Goal: Task Accomplishment & Management: Use online tool/utility

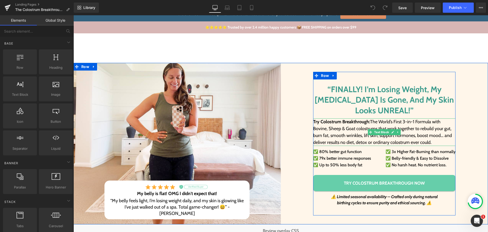
scroll to position [25, 0]
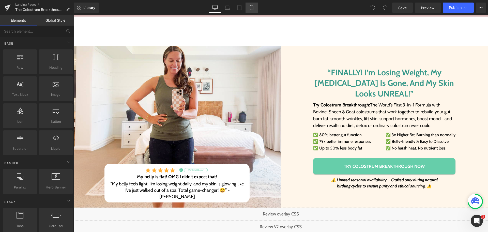
click at [255, 10] on link "Mobile" at bounding box center [252, 8] width 12 height 10
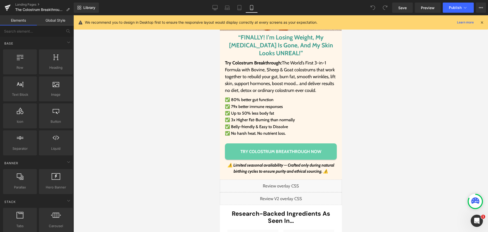
scroll to position [178, 0]
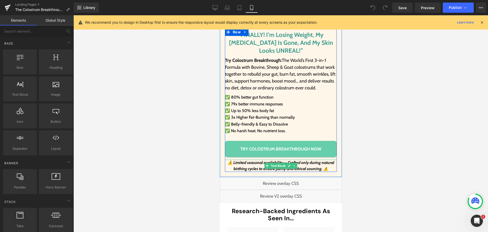
click at [246, 166] on icon "birthing cycles to ensure purity and ethical sourcing. ⚠️" at bounding box center [280, 168] width 95 height 5
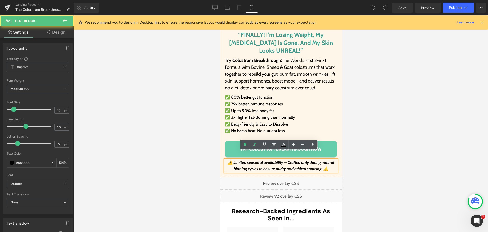
click at [229, 166] on p "birthing cycles to ensure purity and ethical sourcing. ⚠️" at bounding box center [281, 169] width 112 height 6
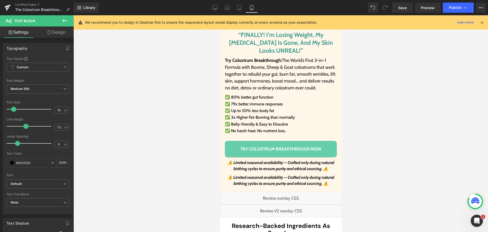
click at [48, 32] on icon at bounding box center [49, 32] width 4 height 4
click at [0, 0] on div "Visibility" at bounding box center [0, 0] width 0 height 0
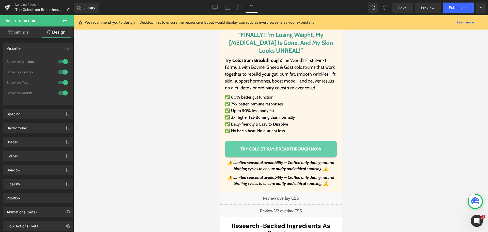
click at [64, 59] on div at bounding box center [63, 61] width 12 height 8
click at [62, 72] on div at bounding box center [63, 72] width 12 height 8
click at [60, 81] on div at bounding box center [63, 82] width 12 height 8
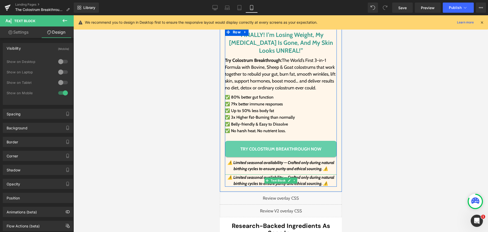
click at [249, 181] on icon "birthing cycles to ensure purity and ethical sourcing. ⚠️" at bounding box center [280, 183] width 95 height 5
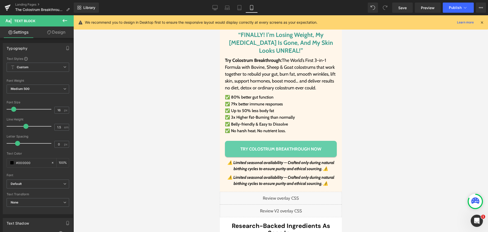
click at [67, 33] on link "Design" at bounding box center [56, 31] width 37 height 11
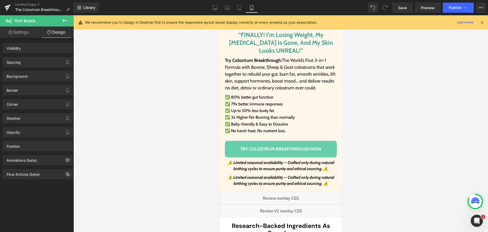
click at [25, 46] on div "Visibility" at bounding box center [38, 48] width 70 height 10
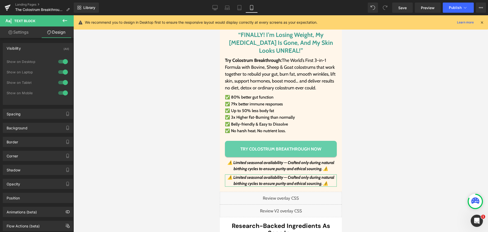
click at [62, 93] on div at bounding box center [63, 93] width 12 height 8
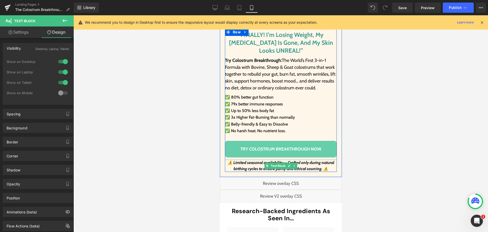
click at [237, 166] on icon "birthing cycles to ensure purity and ethical sourcing. ⚠️" at bounding box center [280, 168] width 95 height 5
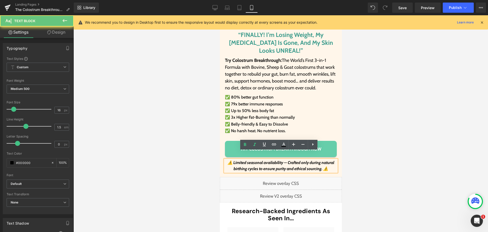
click at [233, 166] on icon "birthing cycles to ensure purity and ethical sourcing. ⚠️" at bounding box center [280, 168] width 95 height 5
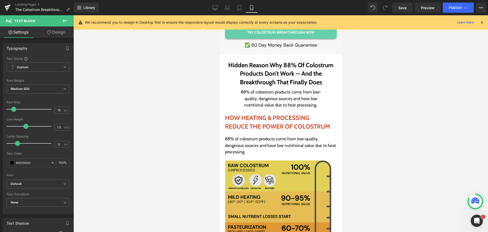
scroll to position [1119, 0]
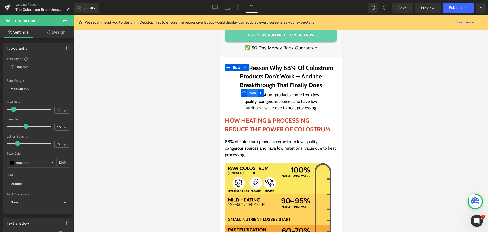
click at [248, 89] on span "Row" at bounding box center [252, 93] width 10 height 8
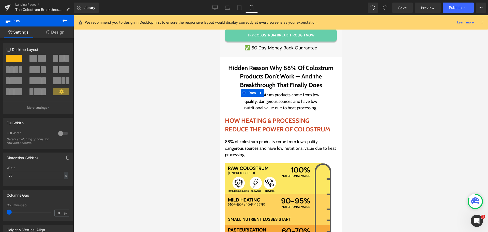
click at [54, 28] on link "Design" at bounding box center [55, 31] width 37 height 11
click at [0, 0] on div "Visibility" at bounding box center [0, 0] width 0 height 0
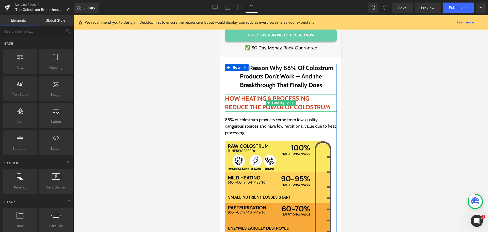
click at [251, 103] on h2 "REDUCE THE POWER OF COLOSTRUM" at bounding box center [281, 107] width 112 height 9
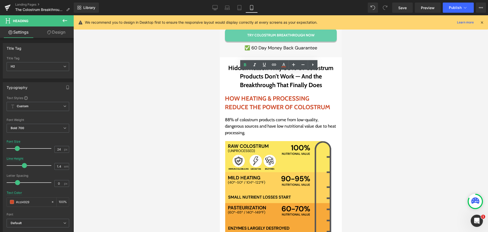
click at [365, 89] on div at bounding box center [280, 123] width 415 height 216
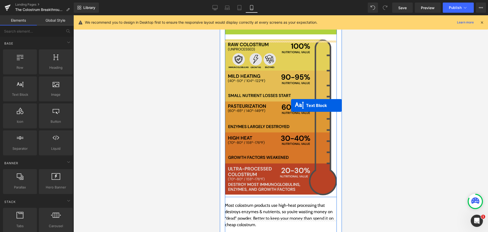
scroll to position [1220, 0]
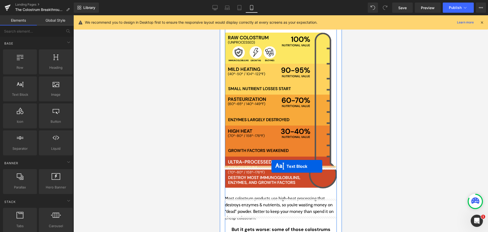
drag, startPoint x: 277, startPoint y: 102, endPoint x: 271, endPoint y: 166, distance: 63.8
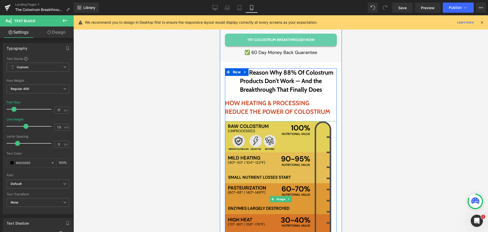
scroll to position [1075, 0]
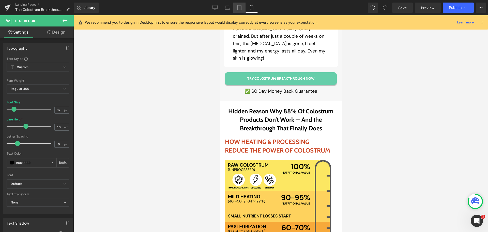
click at [241, 10] on link "Tablet" at bounding box center [239, 8] width 12 height 10
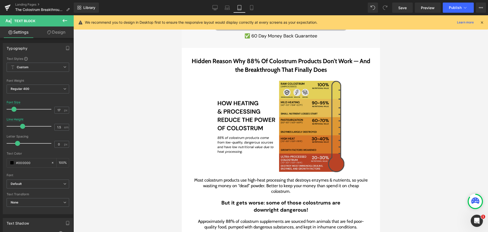
scroll to position [864, 0]
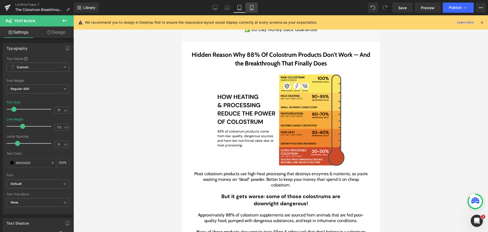
click at [251, 7] on icon at bounding box center [251, 7] width 5 height 5
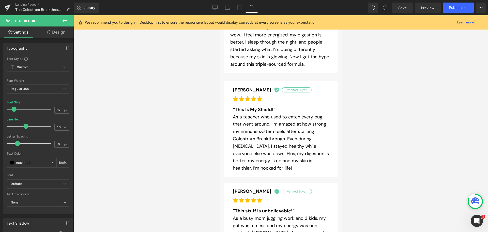
scroll to position [1285, 0]
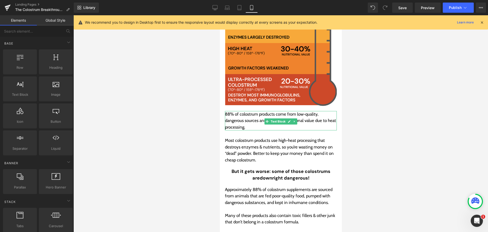
click at [369, 103] on div at bounding box center [280, 123] width 415 height 216
click at [382, 133] on div at bounding box center [280, 123] width 415 height 216
click at [302, 137] on p "Most colostrum products use high-heat processing that destroys enzymes & nutrie…" at bounding box center [281, 150] width 112 height 26
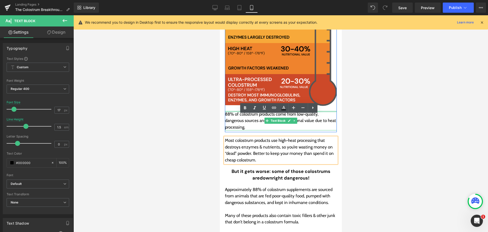
drag, startPoint x: 242, startPoint y: 89, endPoint x: 247, endPoint y: 84, distance: 7.6
click at [242, 111] on div "88% of colostrum products come from low-quality, dangerous sources and have low…" at bounding box center [281, 121] width 112 height 20
click at [249, 68] on img at bounding box center [281, 28] width 112 height 156
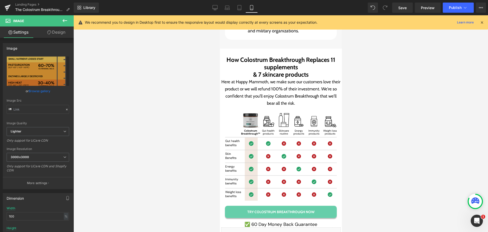
scroll to position [3853, 0]
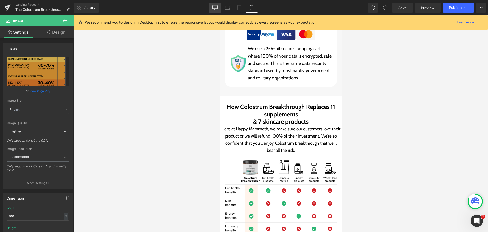
click at [214, 7] on icon at bounding box center [215, 7] width 5 height 5
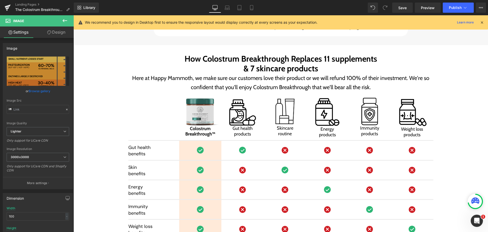
scroll to position [2339, 0]
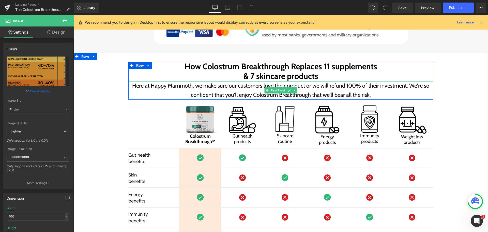
click at [214, 86] on p "Here at Happy Mammoth, we make sure our customers love their product or we will…" at bounding box center [280, 90] width 305 height 19
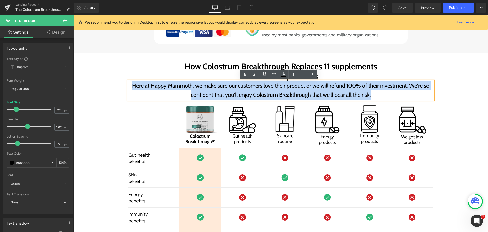
paste div
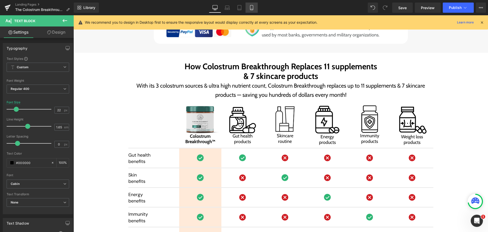
click at [254, 5] on icon at bounding box center [251, 7] width 5 height 5
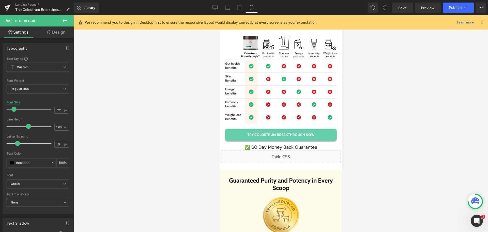
scroll to position [3878, 0]
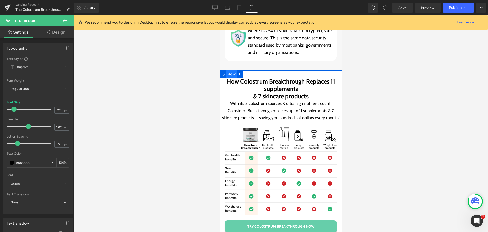
click at [230, 70] on span "Row" at bounding box center [231, 74] width 10 height 8
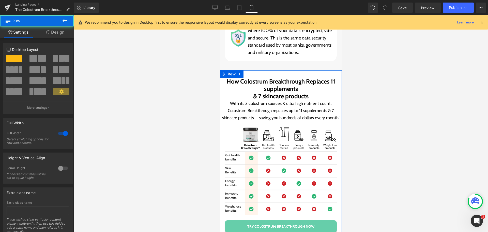
click at [60, 32] on link "Design" at bounding box center [55, 31] width 37 height 11
click at [0, 0] on div "Spacing" at bounding box center [0, 0] width 0 height 0
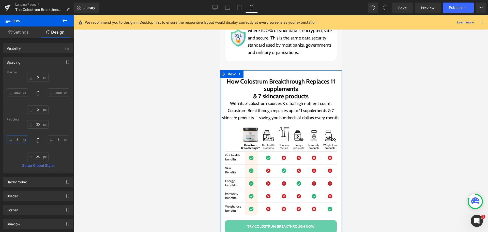
click at [17, 142] on input "text" at bounding box center [17, 139] width 21 height 8
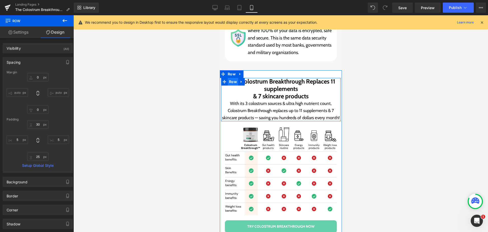
click at [229, 78] on span "Row" at bounding box center [233, 82] width 10 height 8
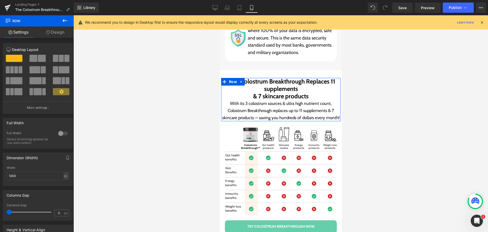
click at [53, 32] on link "Design" at bounding box center [55, 31] width 37 height 11
click at [0, 0] on div "Spacing" at bounding box center [0, 0] width 0 height 0
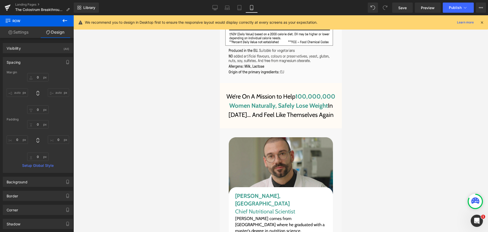
scroll to position [5378, 0]
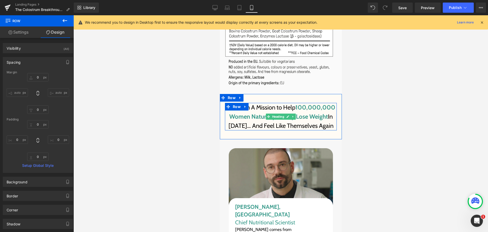
click at [293, 103] on span "We’re On A Mission to Help" at bounding box center [260, 106] width 69 height 7
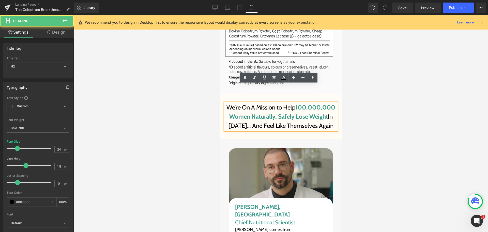
click at [294, 103] on span "100,000,000 Women Naturally, Safely Lose Weight" at bounding box center [282, 111] width 106 height 17
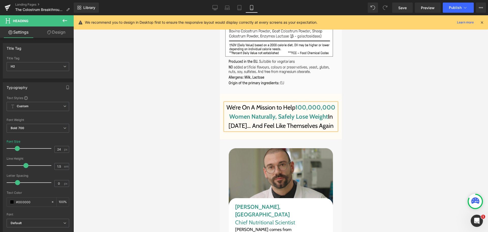
click at [327, 113] on span "In 2025… And Feel Like Themselves Again" at bounding box center [280, 121] width 105 height 17
click at [405, 6] on span "Save" at bounding box center [402, 7] width 8 height 5
click at [422, 10] on span "Preview" at bounding box center [428, 7] width 14 height 5
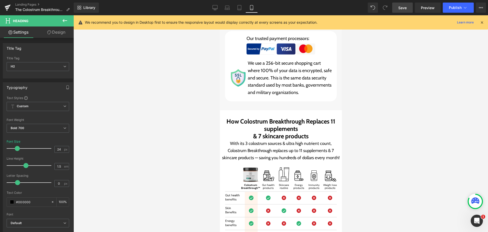
scroll to position [3827, 0]
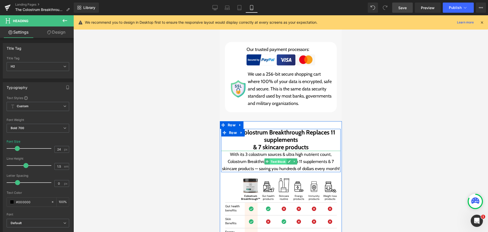
click at [273, 158] on span "Text Block" at bounding box center [277, 161] width 17 height 6
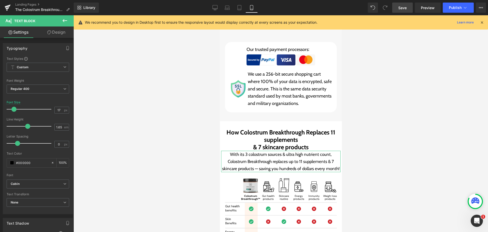
click at [50, 32] on icon at bounding box center [49, 32] width 4 height 4
click at [0, 0] on div "Spacing" at bounding box center [0, 0] width 0 height 0
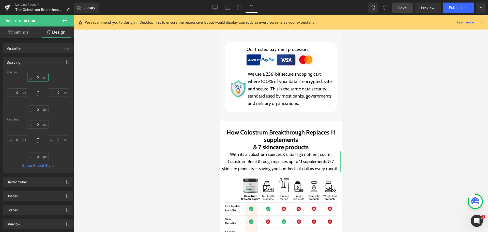
click at [36, 74] on input "text" at bounding box center [37, 77] width 21 height 8
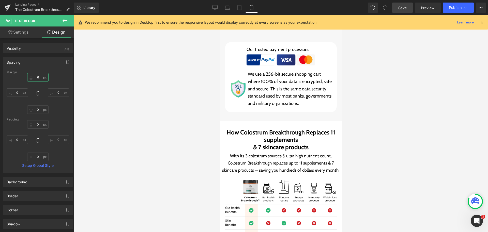
type input "5"
click at [402, 6] on span "Save" at bounding box center [402, 7] width 8 height 5
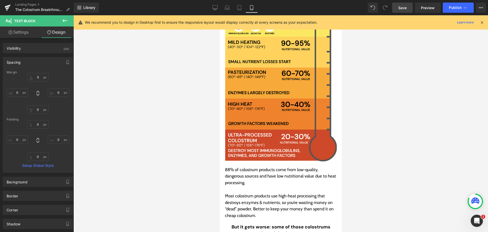
scroll to position [1259, 0]
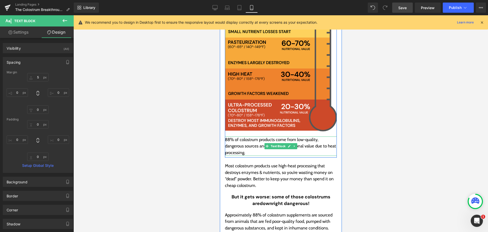
drag, startPoint x: 372, startPoint y: 98, endPoint x: 241, endPoint y: 122, distance: 132.7
click at [241, 136] on p "88% of colostrum products come from low-quality, dangerous sources and have low…" at bounding box center [281, 146] width 112 height 20
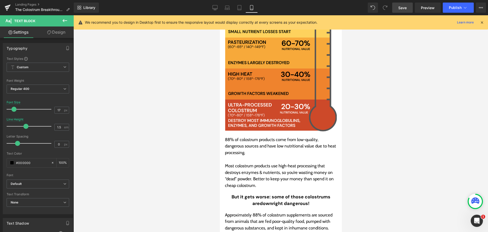
click at [49, 33] on icon at bounding box center [49, 32] width 4 height 4
click at [0, 0] on div "Spacing" at bounding box center [0, 0] width 0 height 0
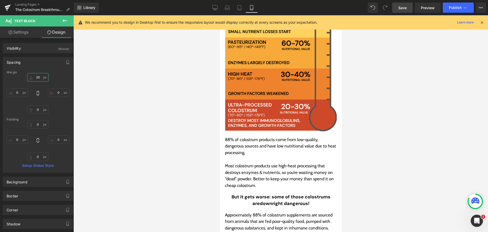
click at [42, 77] on input "text" at bounding box center [37, 77] width 21 height 8
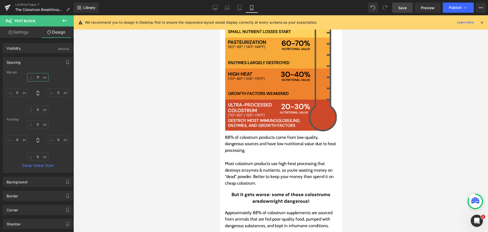
type input "10"
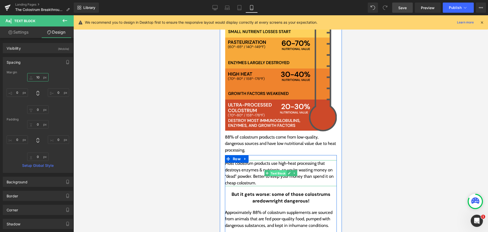
drag, startPoint x: 276, startPoint y: 152, endPoint x: 398, endPoint y: 118, distance: 126.6
click at [276, 170] on span "Text Block" at bounding box center [277, 173] width 17 height 6
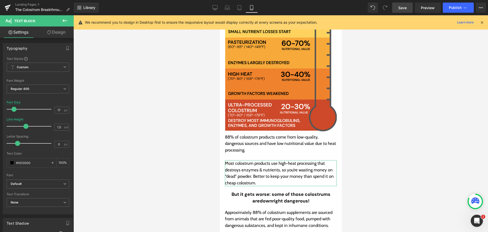
click at [51, 32] on icon at bounding box center [49, 32] width 4 height 4
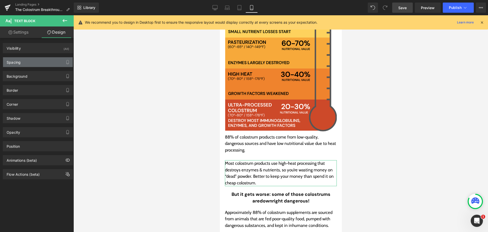
click at [23, 61] on div "Spacing" at bounding box center [38, 62] width 70 height 10
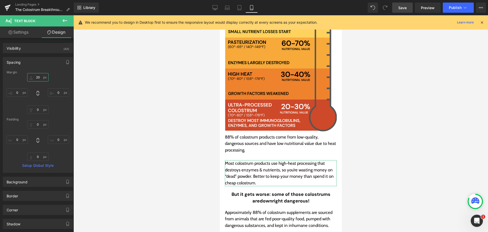
click at [39, 79] on input "text" at bounding box center [37, 77] width 21 height 8
type input "0"
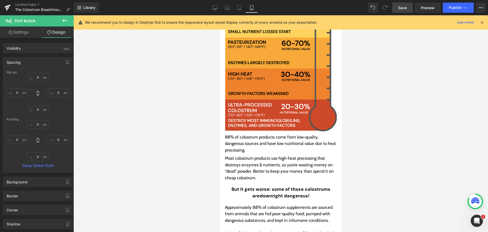
click at [421, 108] on div at bounding box center [280, 123] width 415 height 216
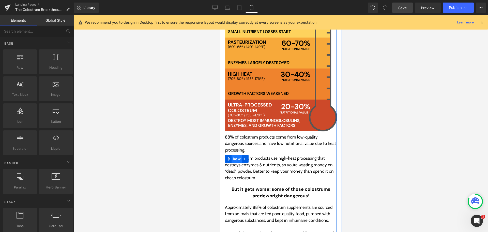
click at [235, 155] on span "Row" at bounding box center [236, 159] width 10 height 8
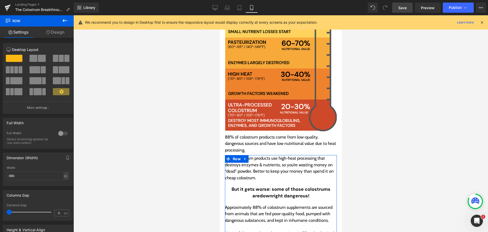
click at [56, 34] on link "Design" at bounding box center [55, 31] width 37 height 11
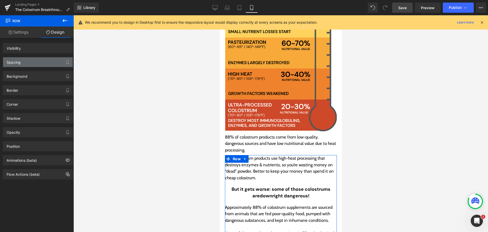
click at [26, 65] on div "Spacing" at bounding box center [38, 62] width 70 height 10
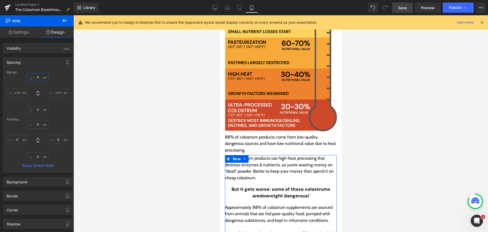
click at [40, 80] on input "text" at bounding box center [37, 77] width 21 height 8
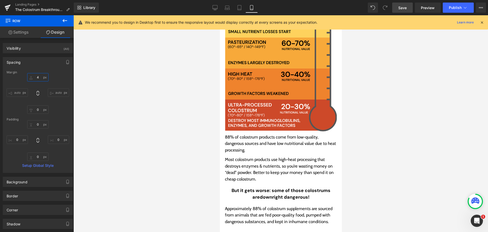
type input "5"
click at [408, 9] on link "Save" at bounding box center [402, 8] width 21 height 10
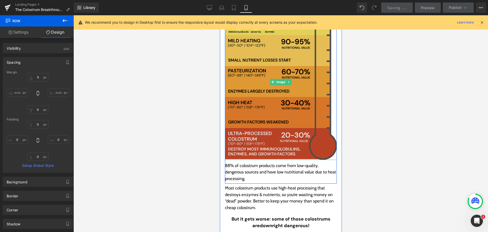
scroll to position [1234, 0]
